Goal: Task Accomplishment & Management: Use online tool/utility

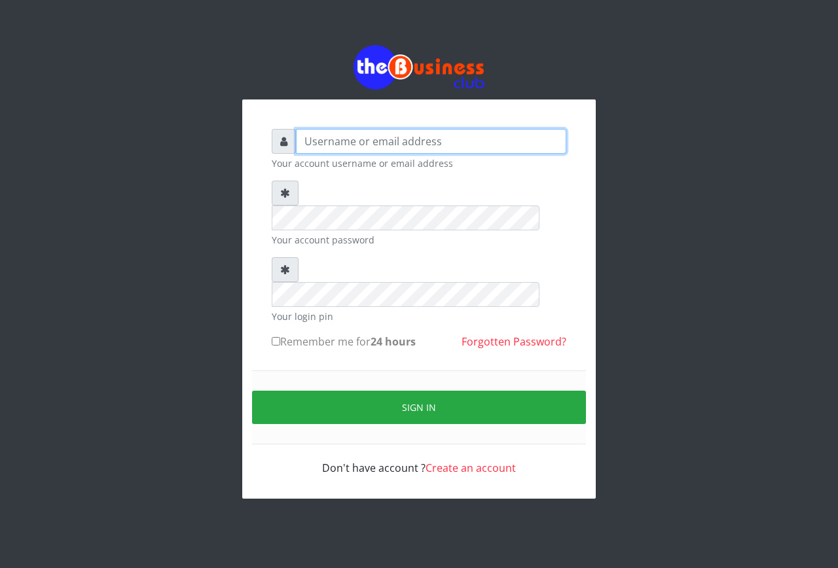
type input "[EMAIL_ADDRESS][DOMAIN_NAME]"
click at [274, 337] on input "Remember me for 24 hours" at bounding box center [276, 341] width 9 height 9
checkbox input "true"
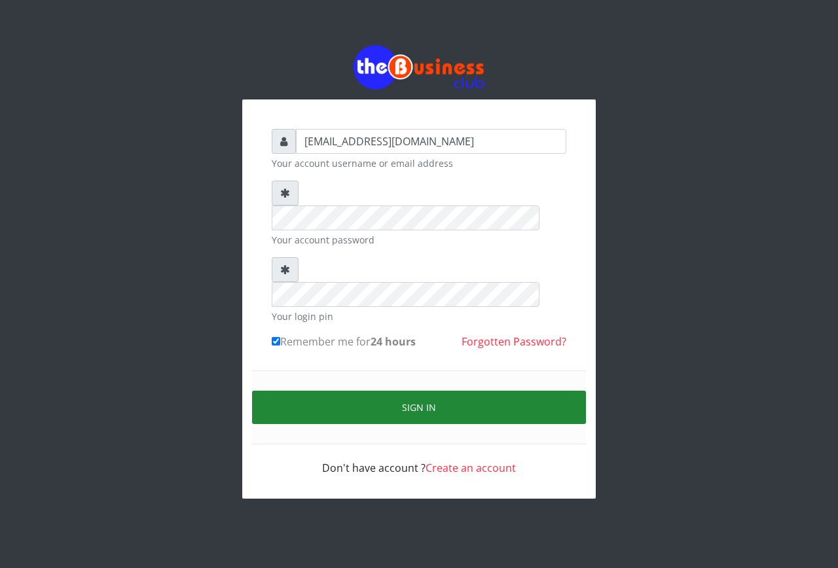
click at [266, 391] on button "Sign in" at bounding box center [419, 407] width 334 height 33
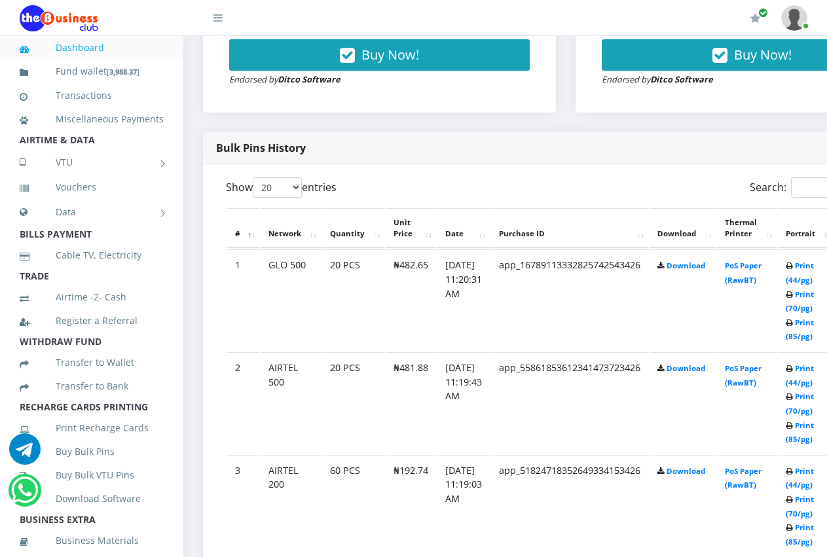
scroll to position [588, 0]
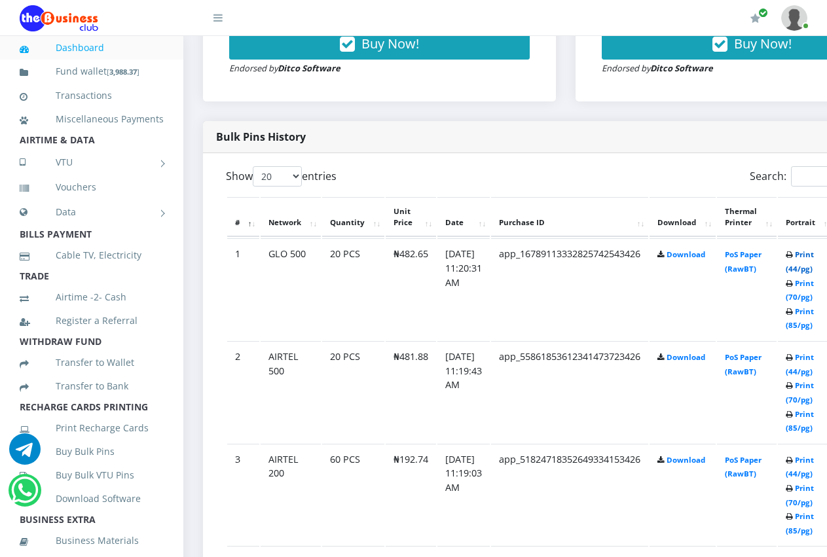
click at [813, 257] on link "Print (44/pg)" at bounding box center [799, 261] width 28 height 24
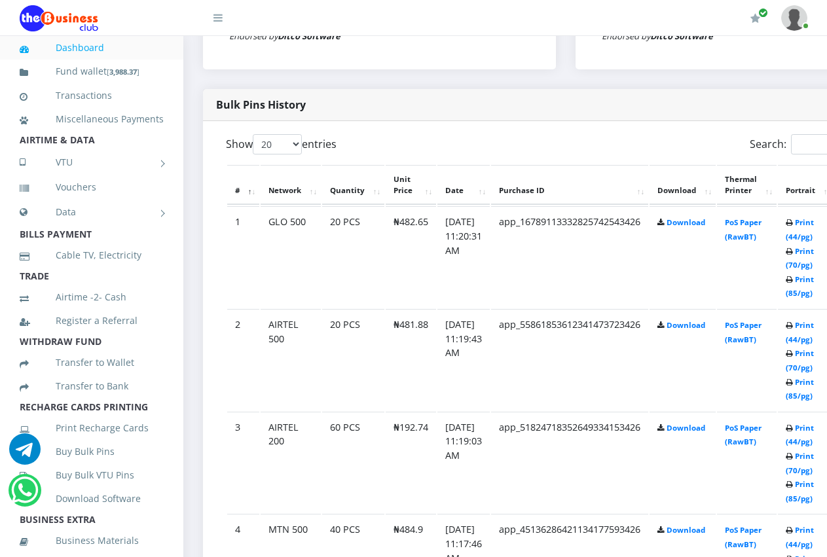
scroll to position [588, 0]
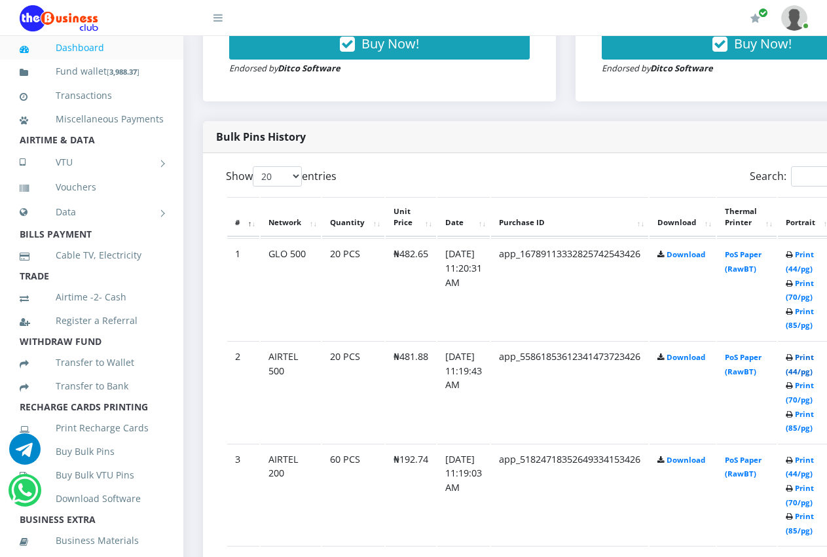
click at [813, 360] on link "Print (44/pg)" at bounding box center [799, 364] width 28 height 24
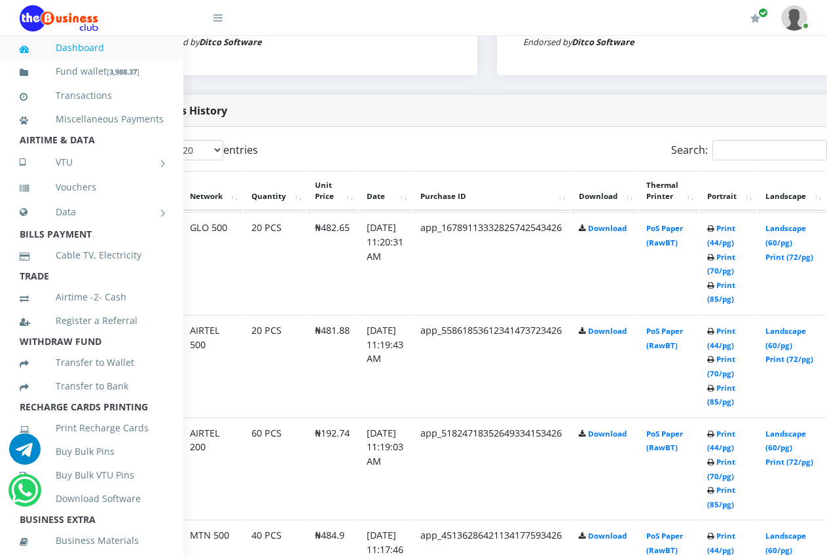
scroll to position [615, 143]
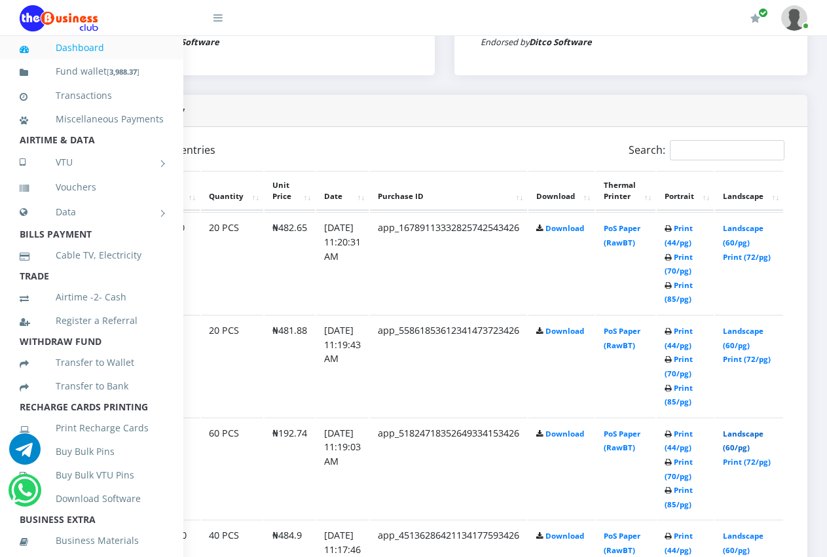
click at [749, 429] on link "Landscape (60/pg)" at bounding box center [742, 441] width 41 height 24
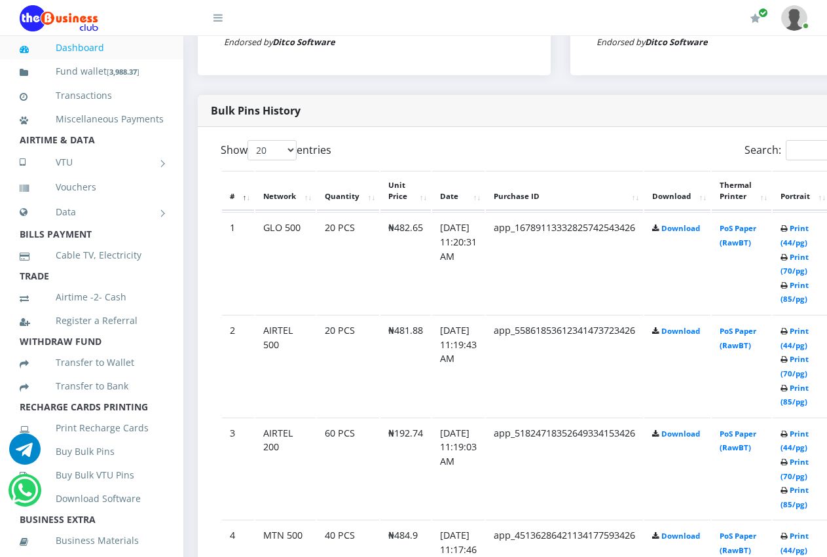
scroll to position [615, 0]
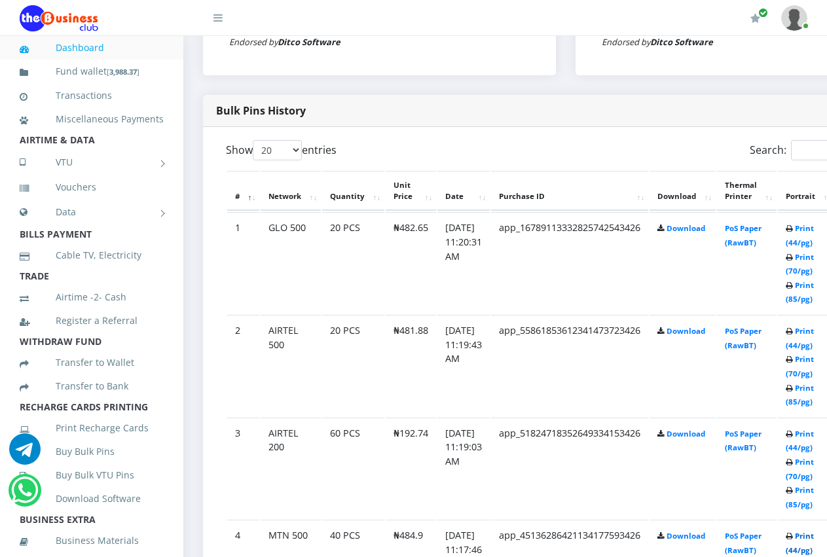
click at [808, 539] on link "Print (44/pg)" at bounding box center [799, 543] width 28 height 24
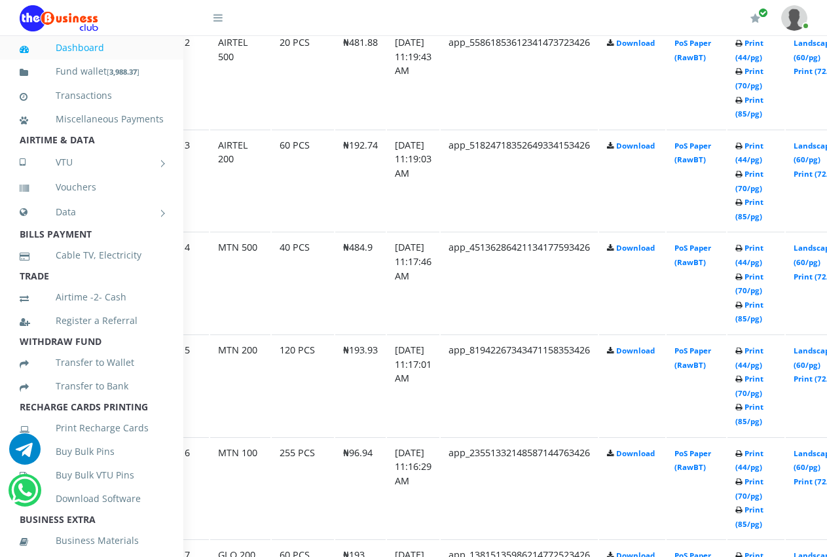
scroll to position [902, 52]
click at [816, 353] on link "Landscape (60/pg)" at bounding box center [811, 358] width 41 height 24
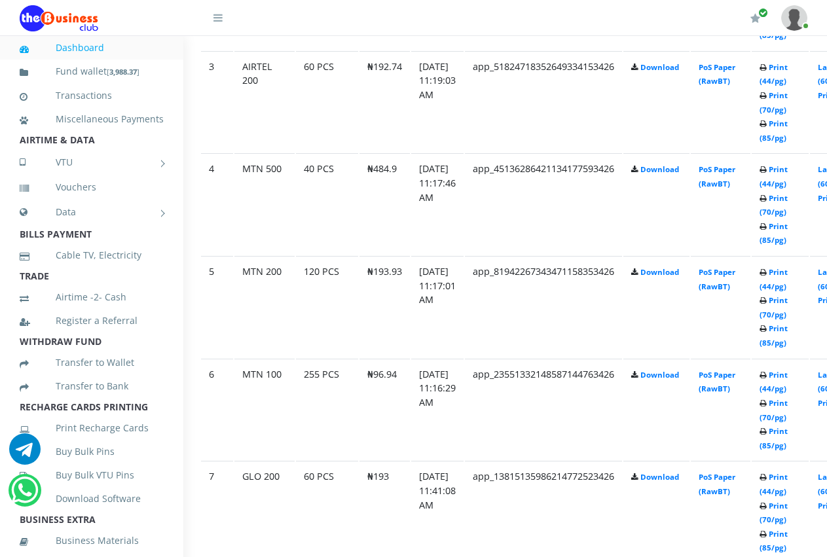
scroll to position [1007, 26]
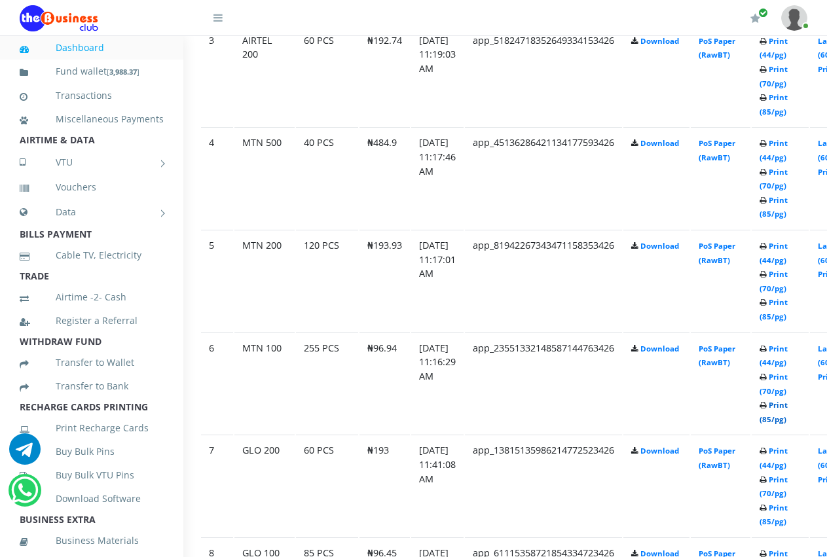
click at [787, 408] on link "Print (85/pg)" at bounding box center [773, 412] width 28 height 24
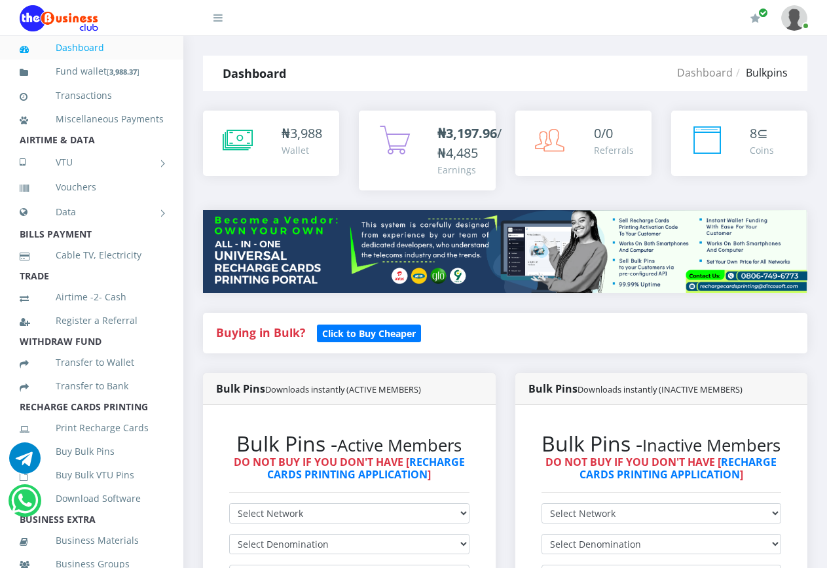
scroll to position [373, 0]
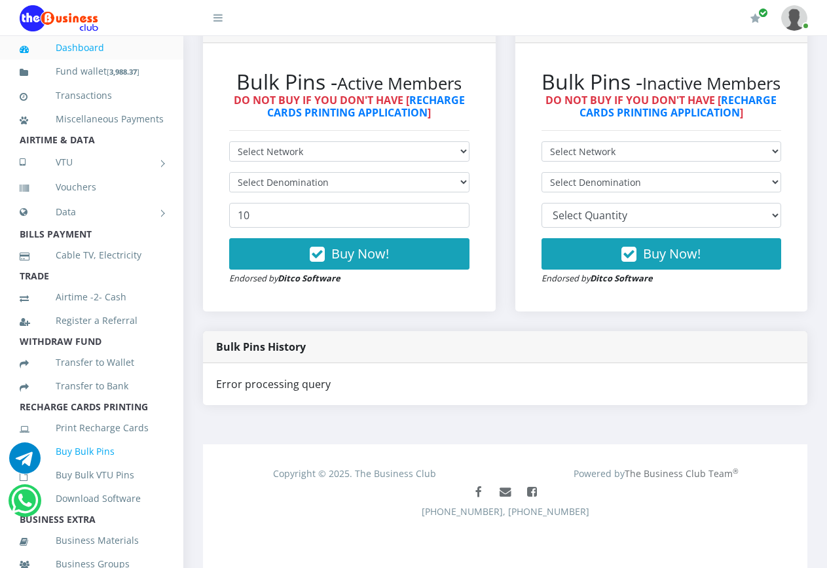
click at [80, 467] on link "Buy Bulk Pins" at bounding box center [92, 452] width 144 height 30
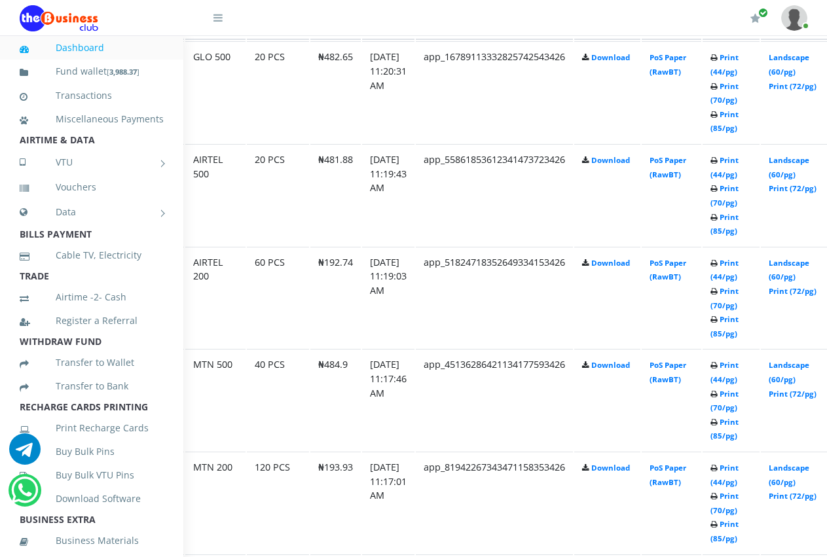
scroll to position [785, 105]
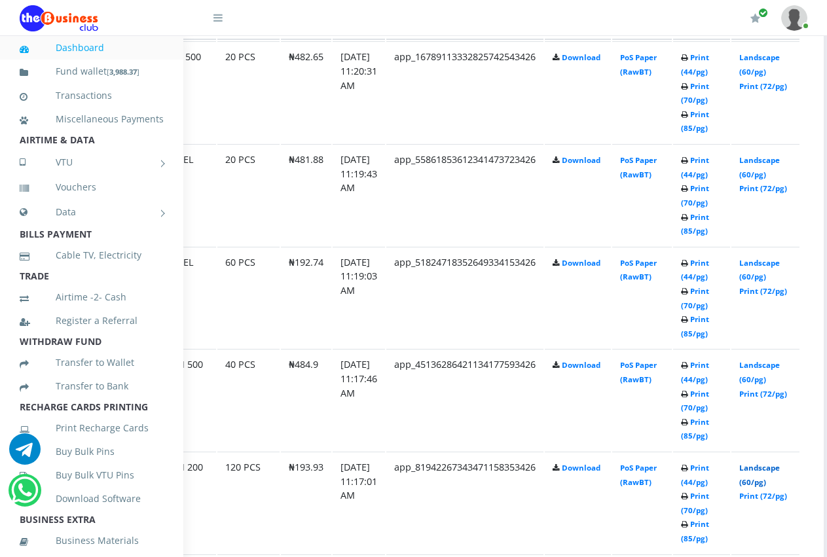
click at [779, 463] on link "Landscape (60/pg)" at bounding box center [759, 475] width 41 height 24
